Goal: Task Accomplishment & Management: Use online tool/utility

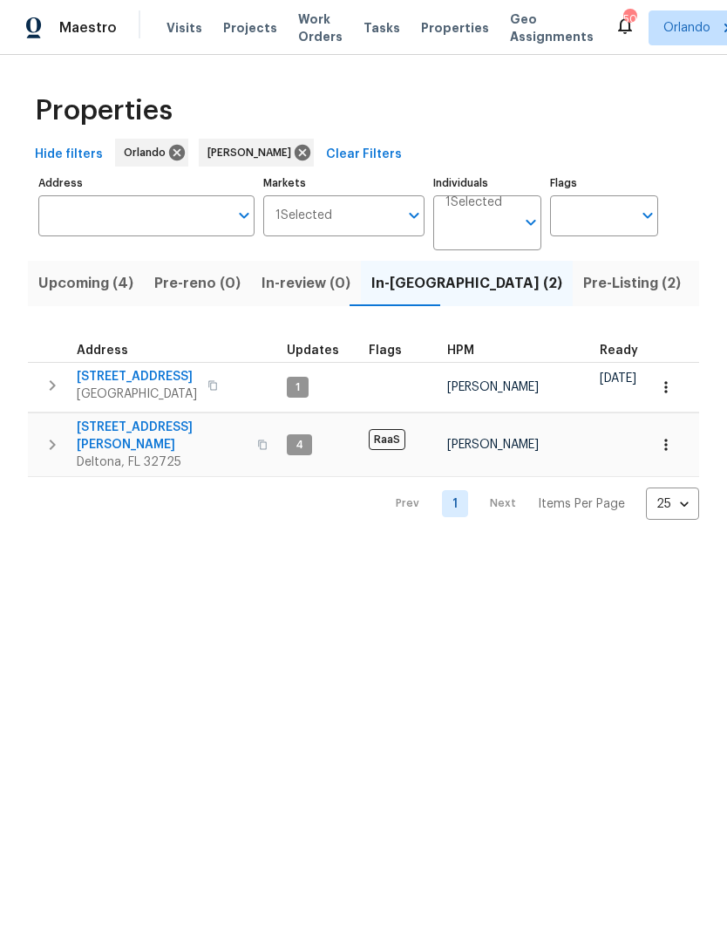
click at [177, 214] on input "Address" at bounding box center [133, 215] width 190 height 41
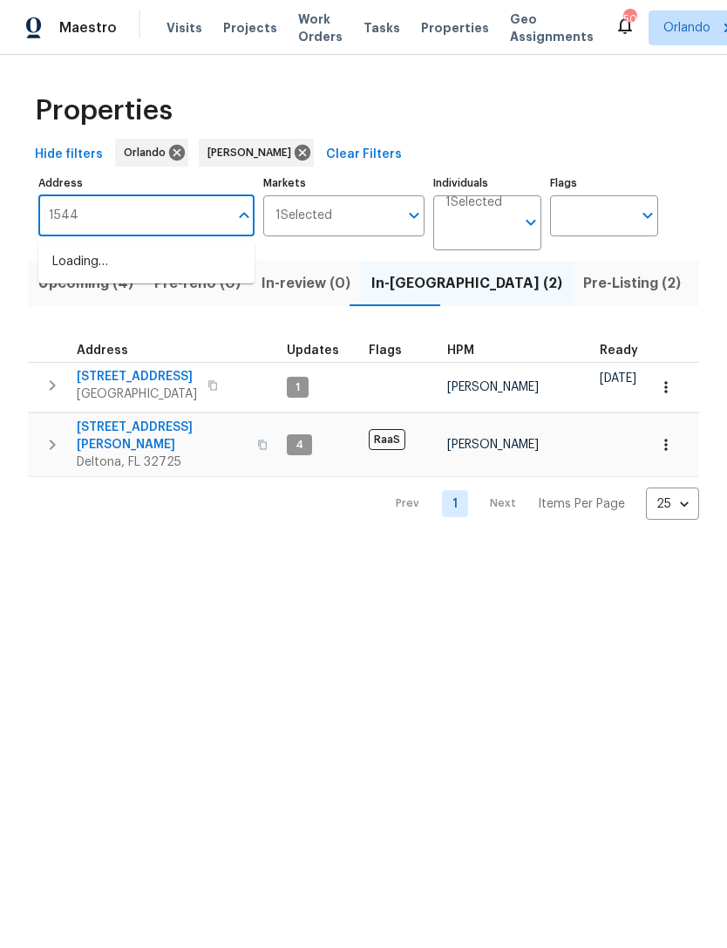
type input "1544"
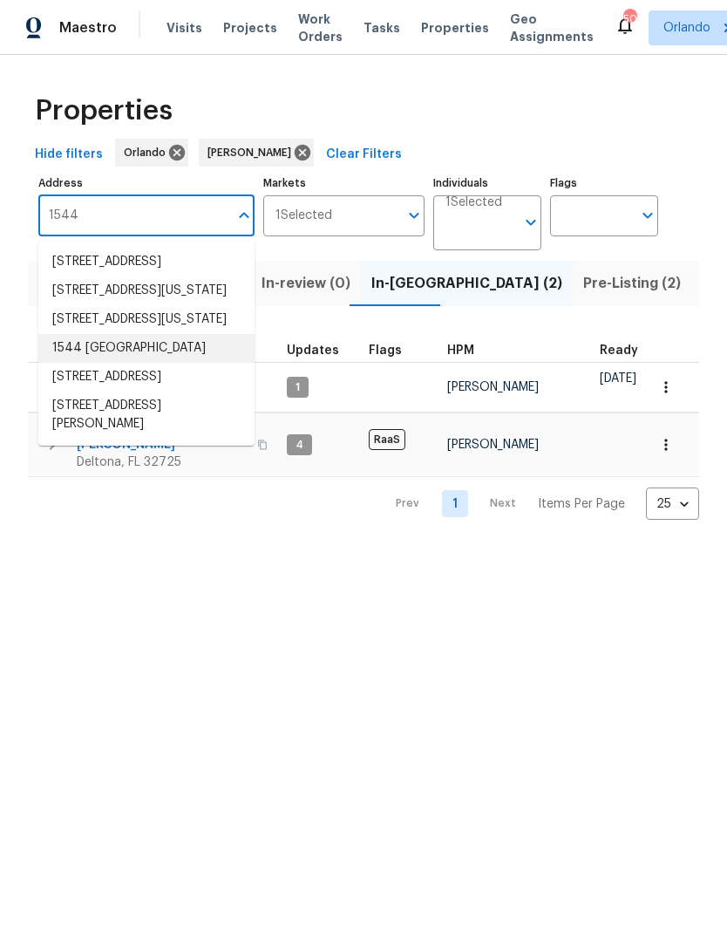
click at [197, 363] on li "1544 Oberlin Ter Lake Mary FL 32746" at bounding box center [146, 348] width 216 height 29
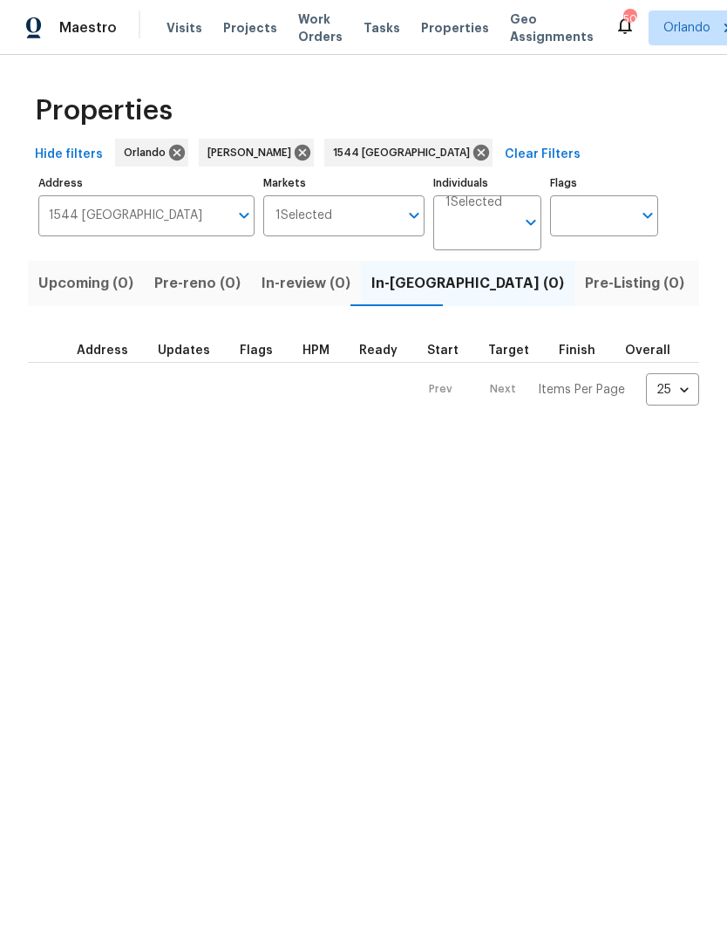
click at [706, 283] on span "Listed (1)" at bounding box center [737, 283] width 63 height 24
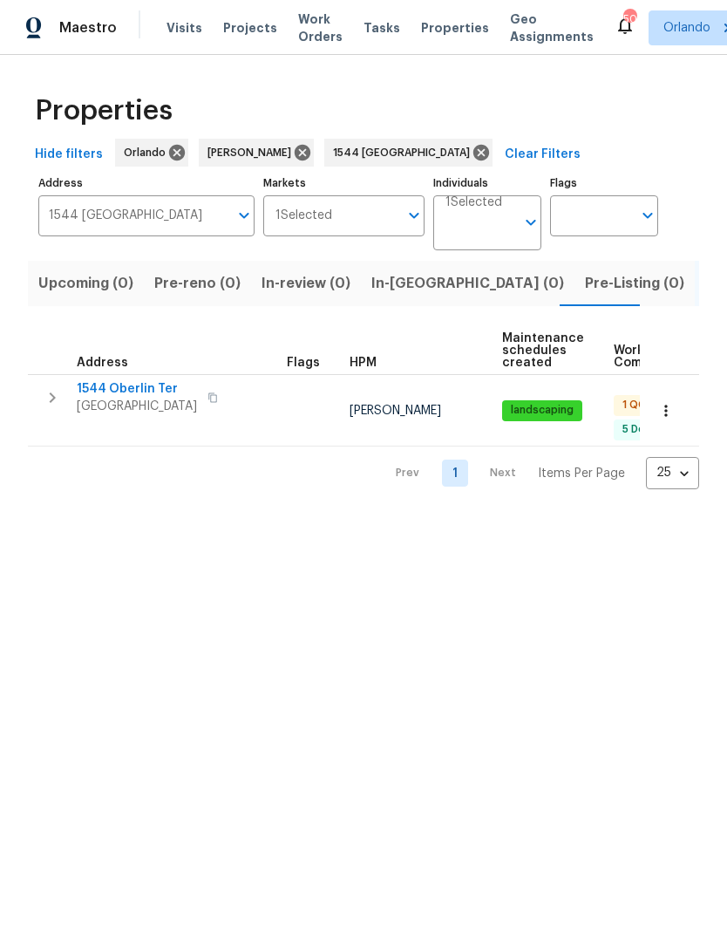
click at [114, 389] on span "1544 Oberlin Ter" at bounding box center [137, 388] width 120 height 17
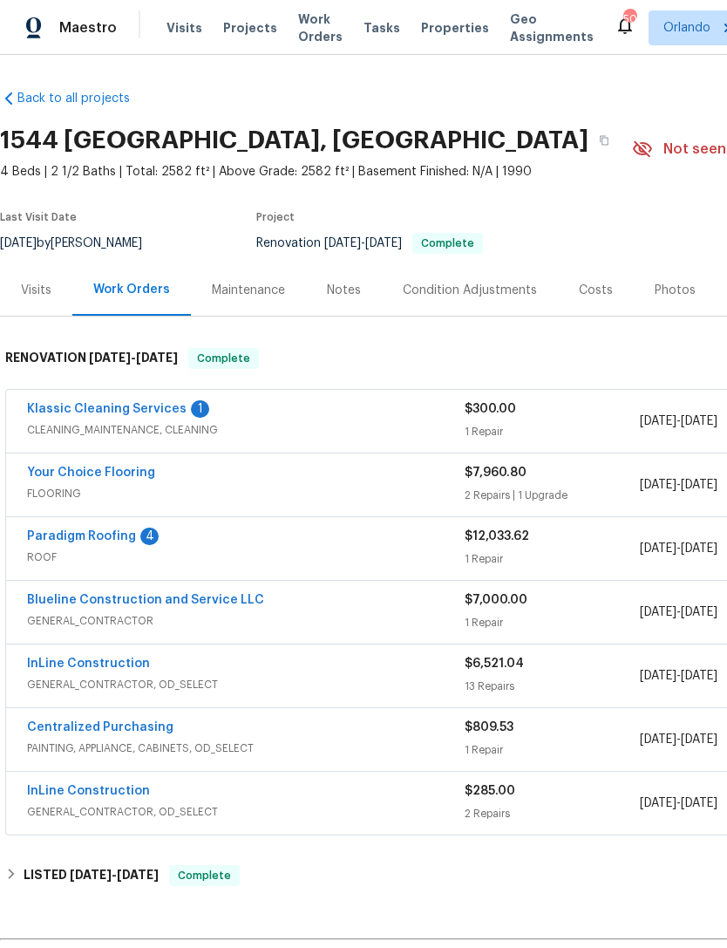
click at [665, 297] on div "Photos" at bounding box center [675, 290] width 41 height 17
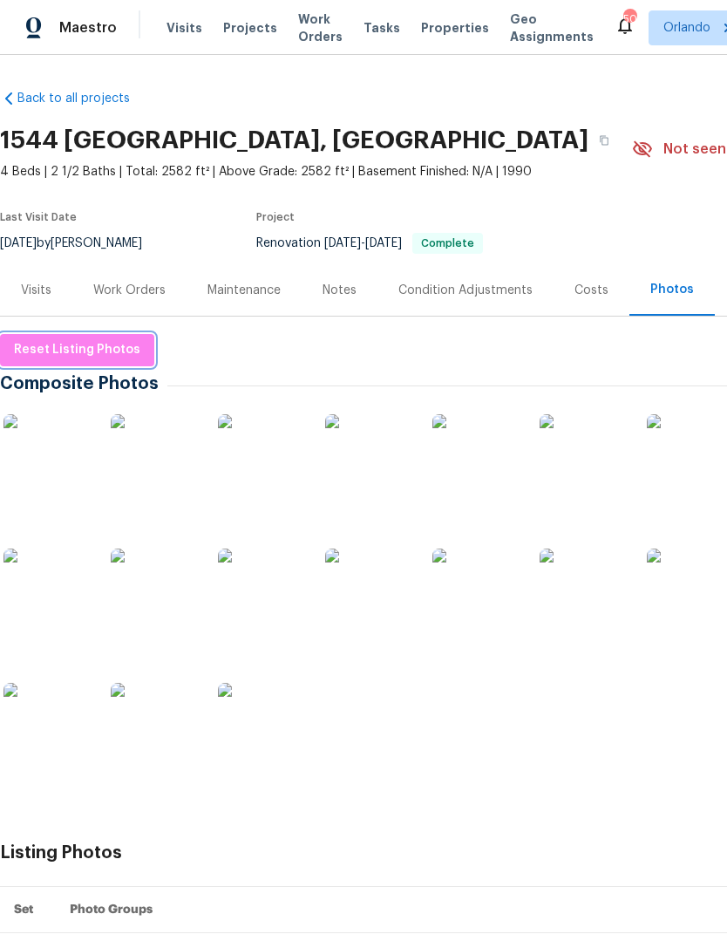
click at [55, 349] on span "Reset Listing Photos" at bounding box center [77, 350] width 126 height 22
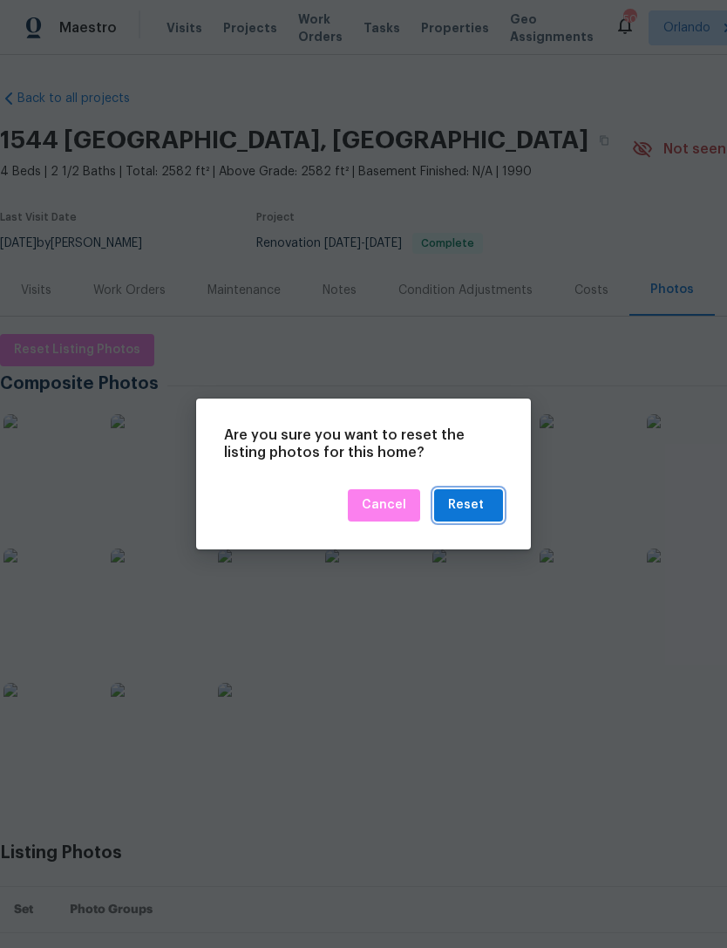
click at [484, 514] on div "Reset" at bounding box center [468, 505] width 41 height 22
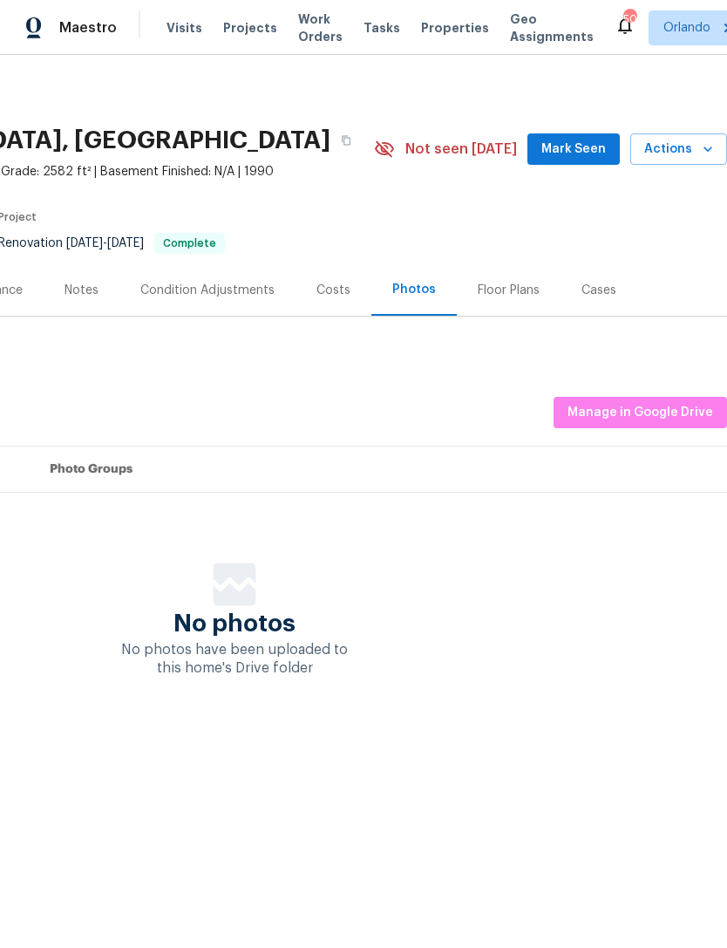
scroll to position [0, 258]
click at [665, 412] on span "Manage in Google Drive" at bounding box center [641, 413] width 146 height 22
